Goal: Register for event/course

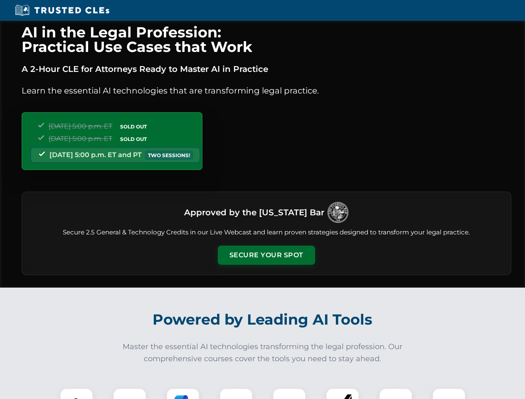
click at [266, 255] on button "Secure Your Spot" at bounding box center [266, 255] width 97 height 19
click at [76, 394] on img at bounding box center [76, 405] width 24 height 24
